Goal: Transaction & Acquisition: Purchase product/service

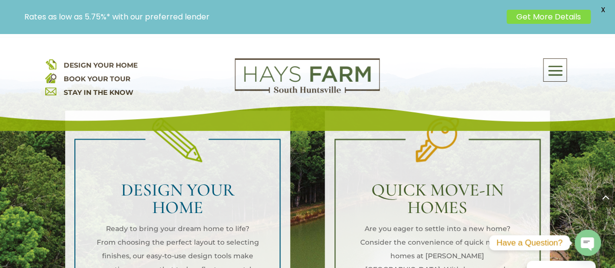
scroll to position [827, 0]
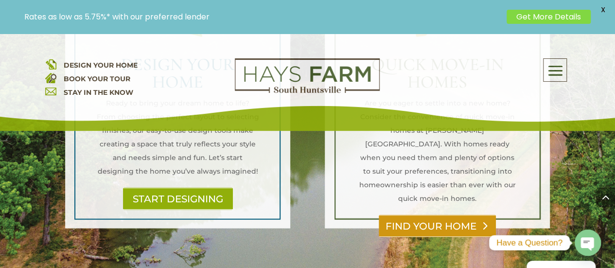
click at [444, 214] on link "FIND YOUR HOME" at bounding box center [437, 225] width 117 height 22
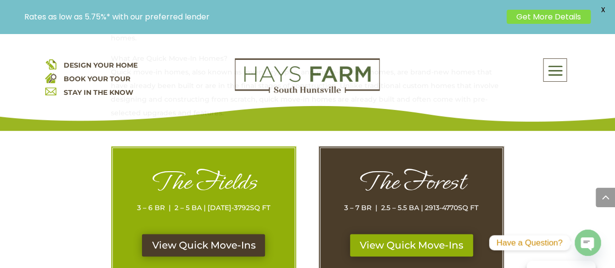
scroll to position [486, 0]
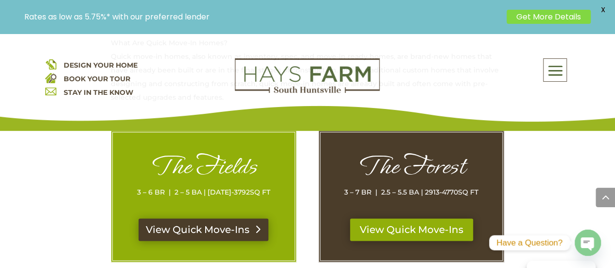
click at [194, 218] on link "View Quick Move-Ins" at bounding box center [204, 229] width 130 height 22
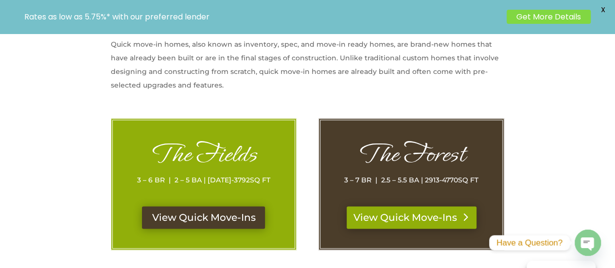
click at [424, 206] on link "View Quick Move-Ins" at bounding box center [412, 217] width 130 height 22
